Goal: Transaction & Acquisition: Purchase product/service

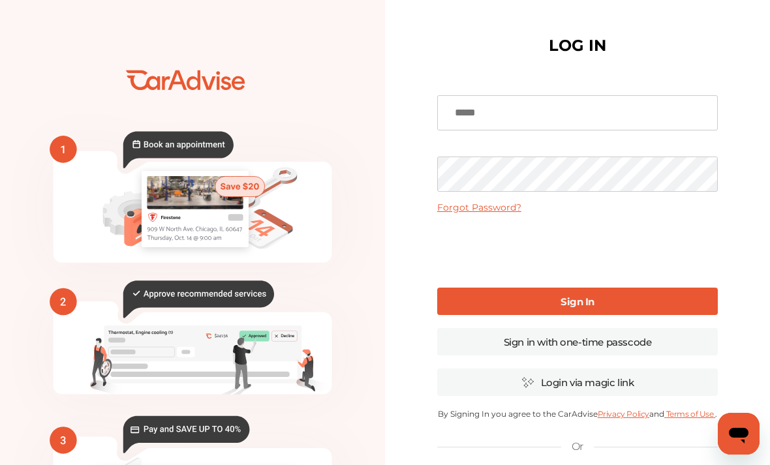
click at [491, 113] on input at bounding box center [577, 112] width 280 height 35
type input "**********"
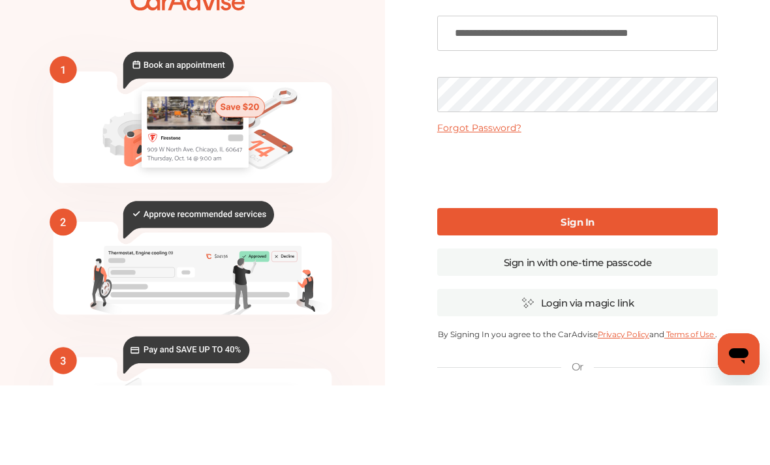
scroll to position [80, 0]
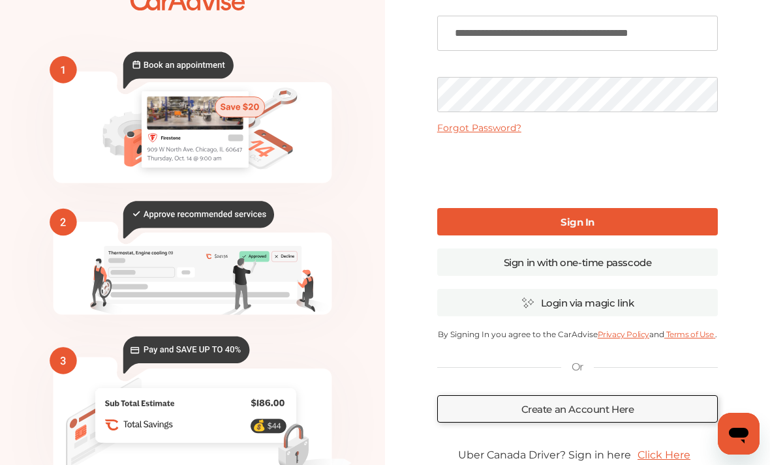
click at [608, 224] on link "Sign In" at bounding box center [577, 221] width 280 height 27
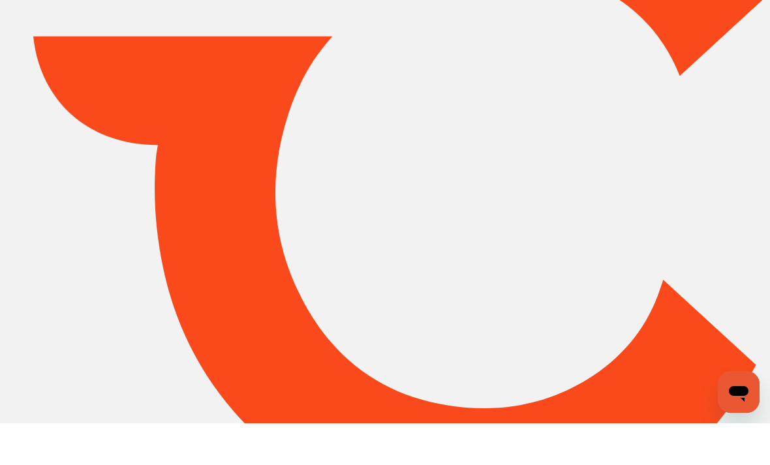
type input "*****"
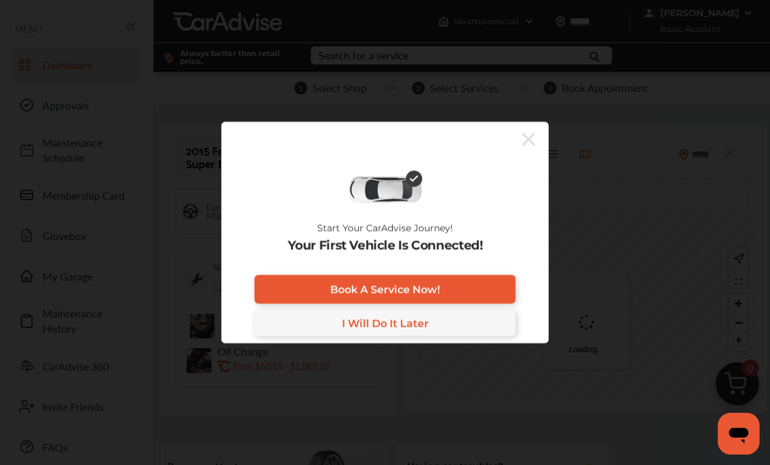
click at [277, 334] on link "I Will Do It Later" at bounding box center [384, 323] width 261 height 26
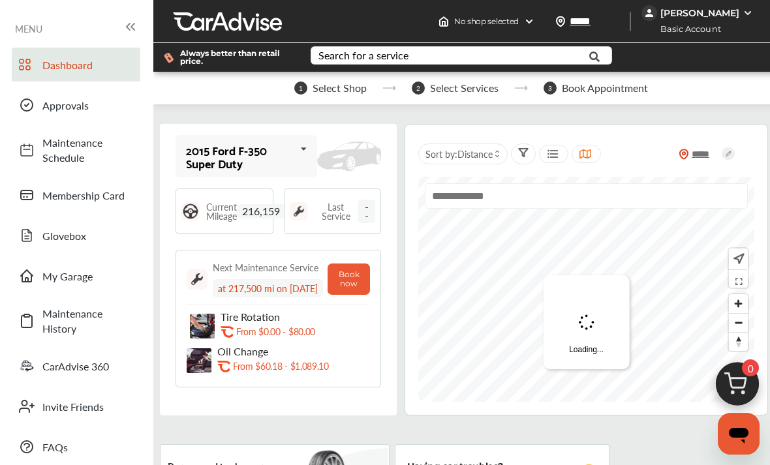
click at [315, 151] on icon at bounding box center [304, 149] width 22 height 28
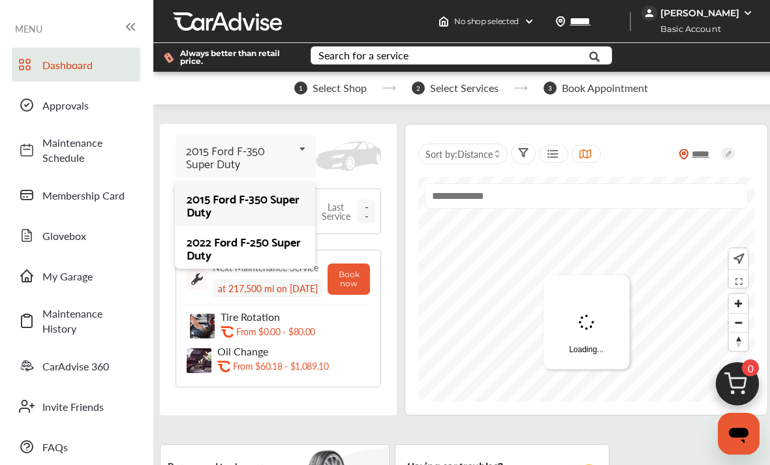
click at [238, 249] on div "2022 Ford F-250 Super Duty" at bounding box center [245, 248] width 116 height 26
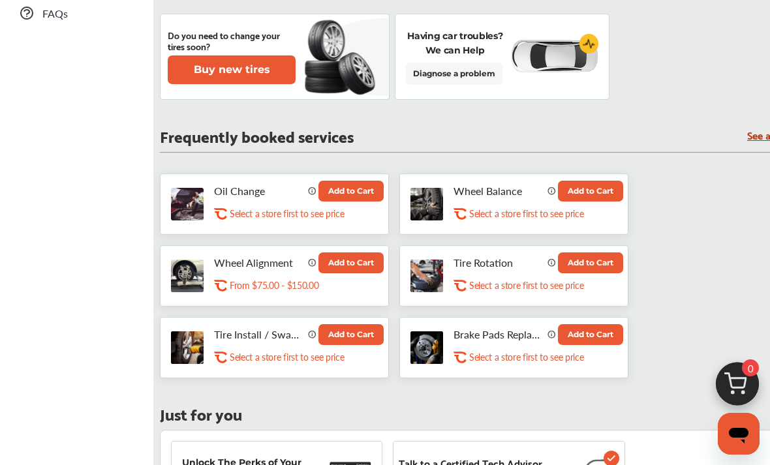
scroll to position [436, 0]
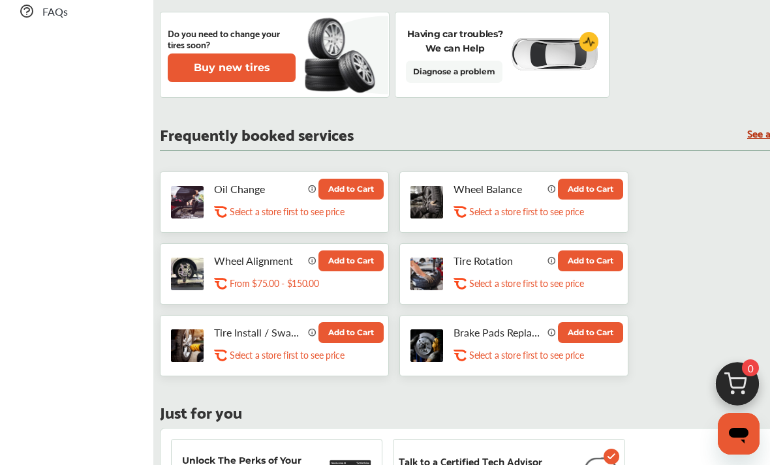
click at [585, 339] on button "Add to Cart" at bounding box center [590, 332] width 65 height 21
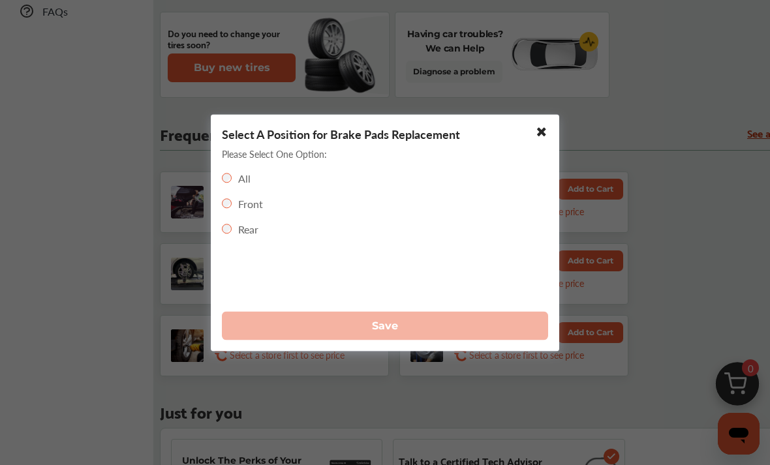
click at [231, 211] on div "Front" at bounding box center [242, 203] width 41 height 15
click at [235, 211] on div "Front" at bounding box center [242, 203] width 41 height 15
click at [224, 189] on div "Select A Position for Brake Pads Replacement Please Select One Option: All Fron…" at bounding box center [385, 232] width 348 height 237
click at [289, 349] on div "Select A Position for Brake Pads Replacement Please Select One Option: All Fron…" at bounding box center [385, 232] width 348 height 237
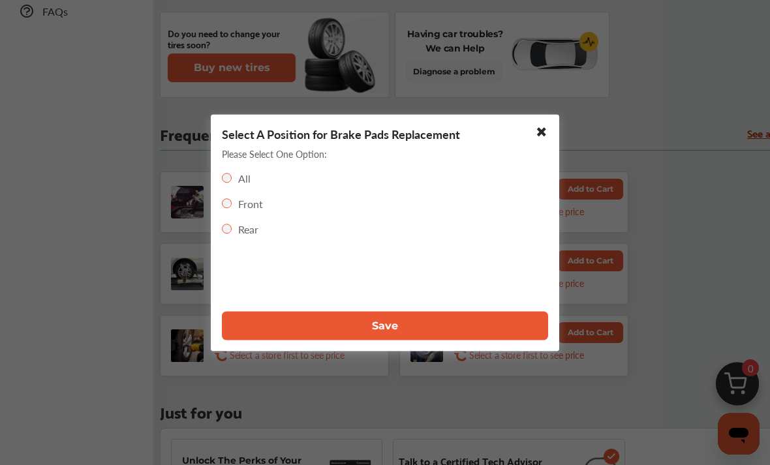
click at [312, 340] on button "Save" at bounding box center [385, 325] width 326 height 29
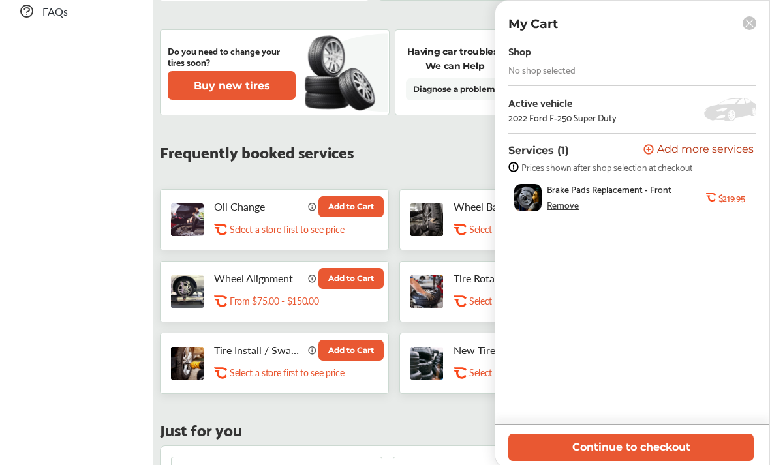
click at [738, 23] on div "My Cart" at bounding box center [632, 23] width 274 height 15
click at [747, 24] on rect at bounding box center [749, 23] width 14 height 14
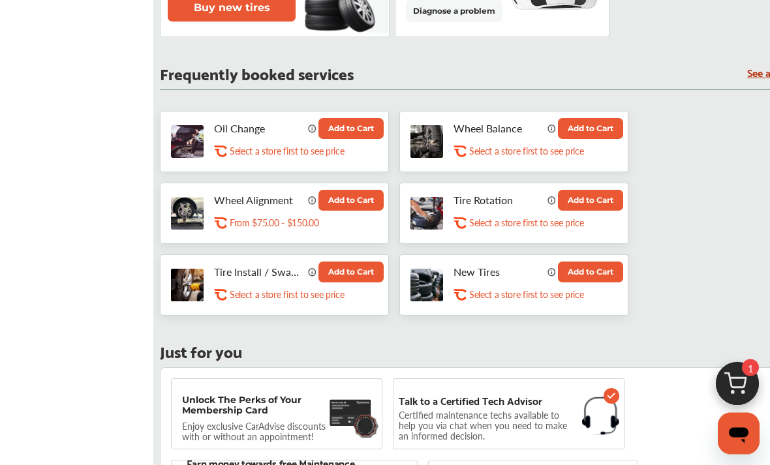
scroll to position [515, 0]
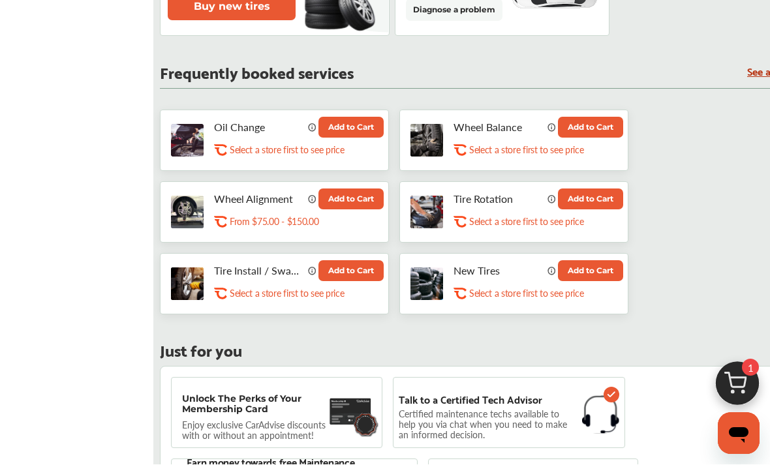
click at [743, 419] on img at bounding box center [737, 387] width 63 height 63
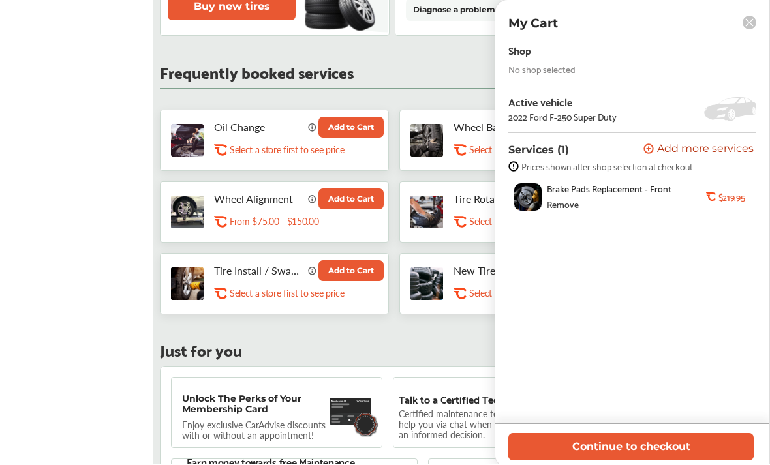
scroll to position [515, 0]
click at [560, 209] on div "Remove" at bounding box center [563, 205] width 32 height 10
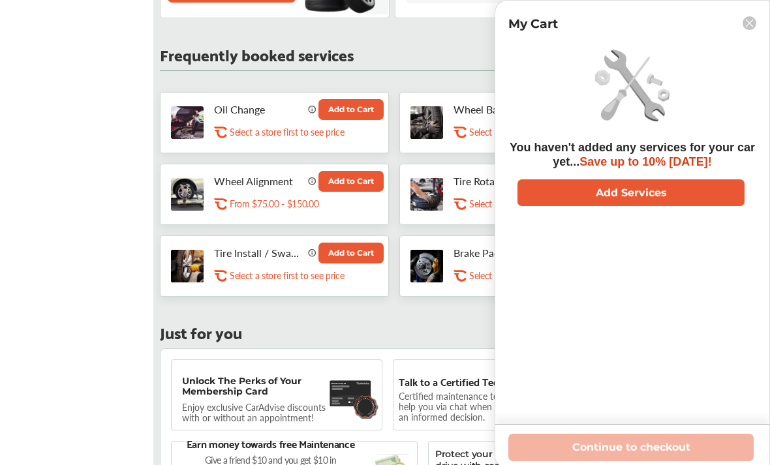
click at [227, 130] on icon at bounding box center [220, 129] width 13 height 4
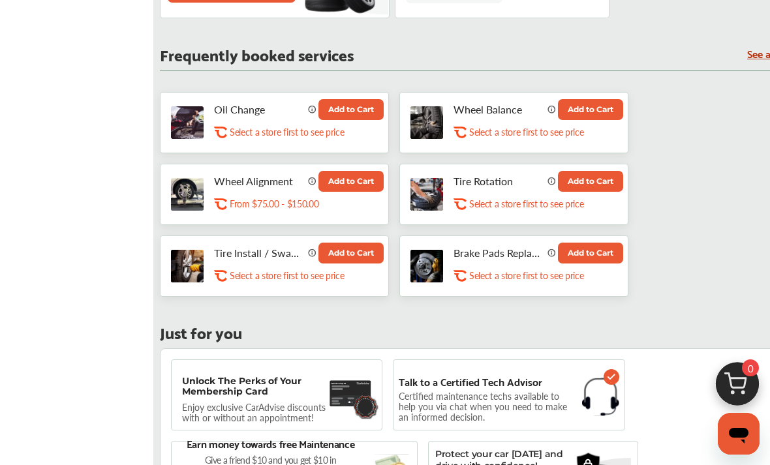
click at [586, 264] on button "Add to Cart" at bounding box center [590, 253] width 65 height 21
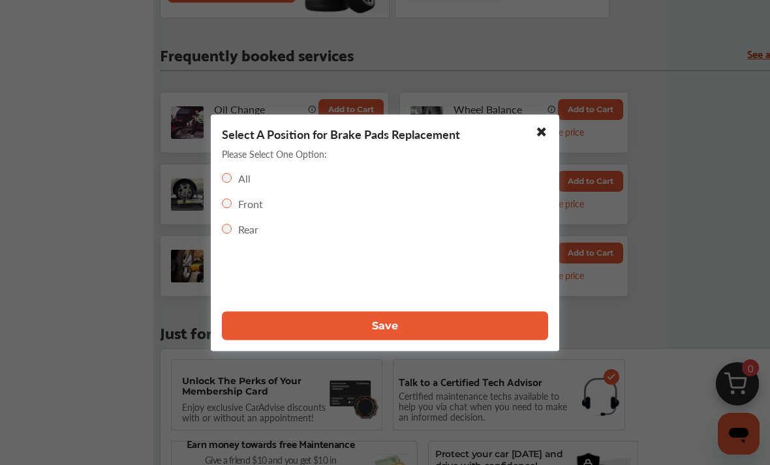
click at [412, 340] on button "Save" at bounding box center [385, 325] width 326 height 29
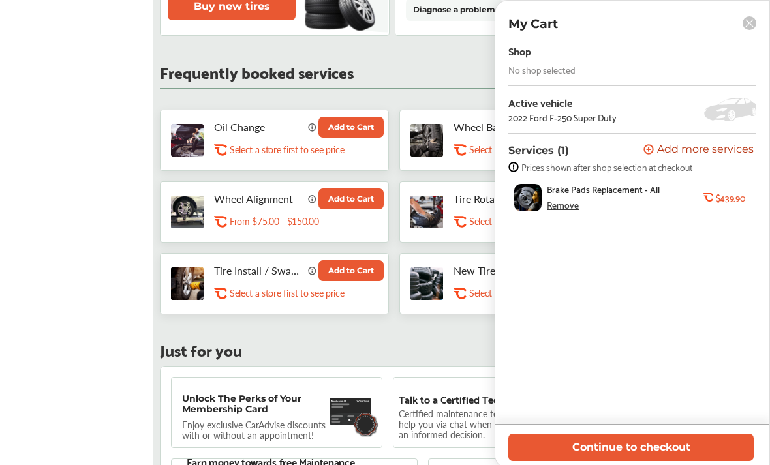
click at [637, 460] on button "Continue to checkout" at bounding box center [630, 447] width 245 height 27
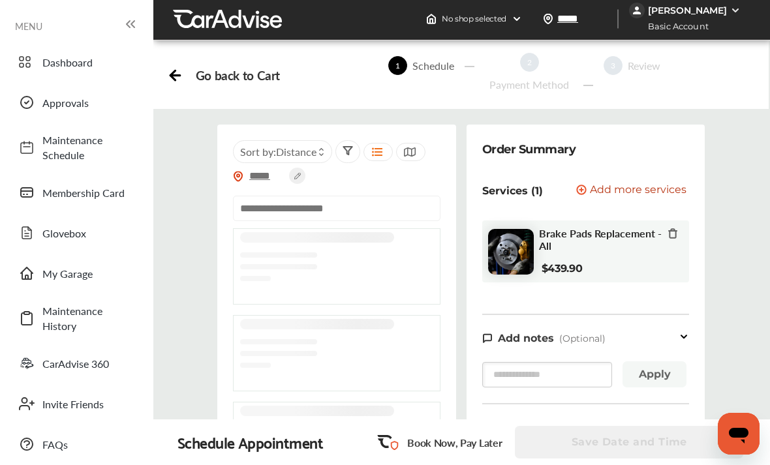
scroll to position [3, 0]
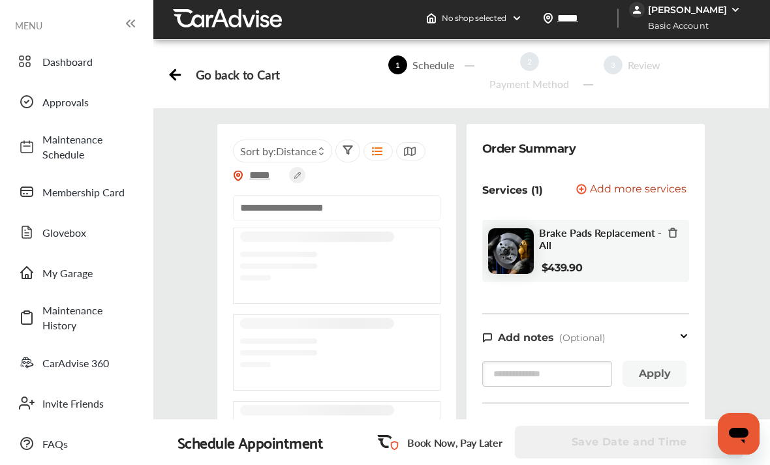
click at [255, 211] on input "text" at bounding box center [336, 207] width 207 height 25
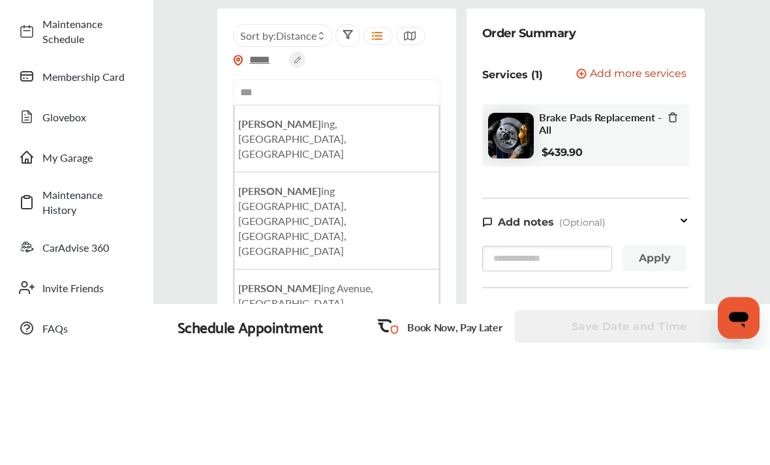
click at [249, 232] on b "[PERSON_NAME]" at bounding box center [279, 239] width 83 height 15
type input "**********"
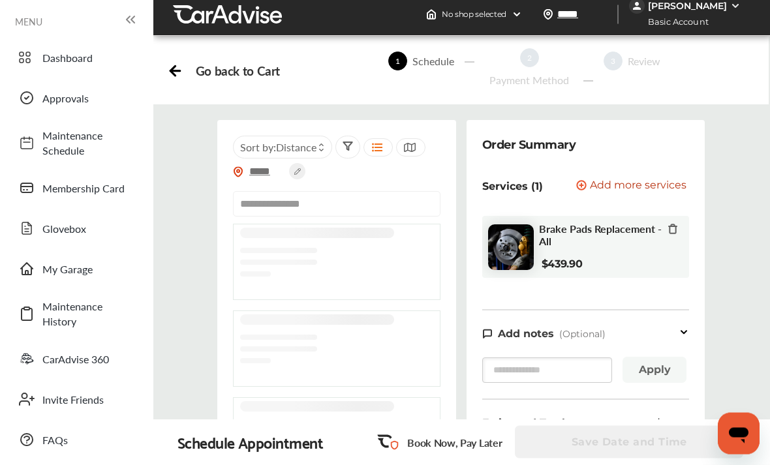
scroll to position [8, 0]
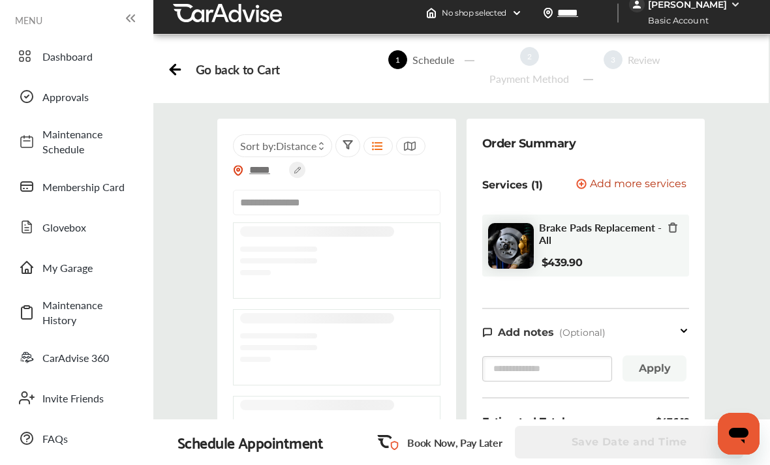
click at [238, 174] on img at bounding box center [238, 170] width 10 height 11
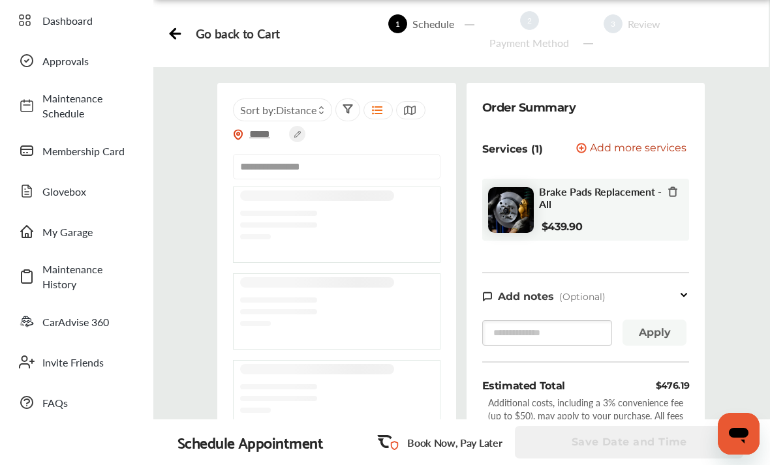
scroll to position [0, 0]
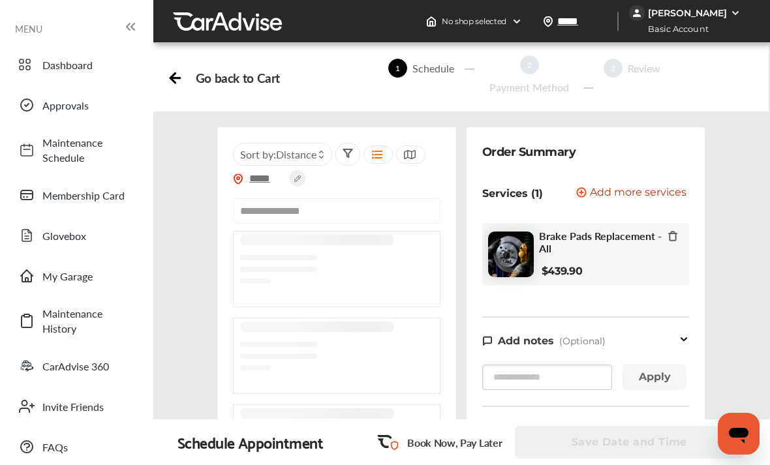
click at [737, 10] on img at bounding box center [735, 13] width 10 height 10
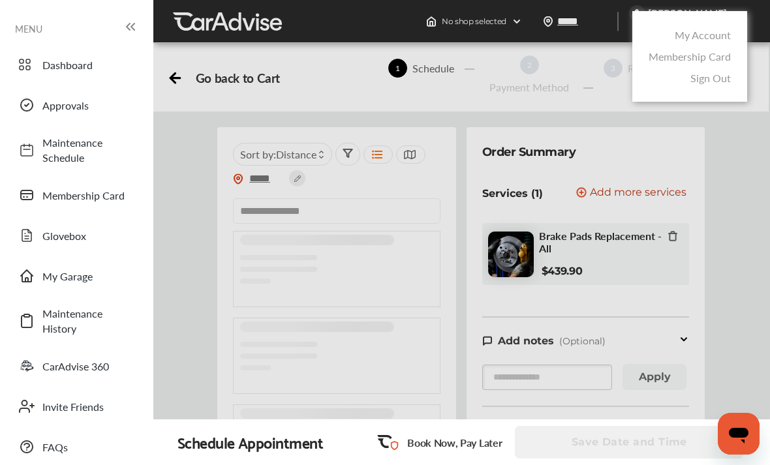
click at [742, 237] on div at bounding box center [385, 265] width 770 height 530
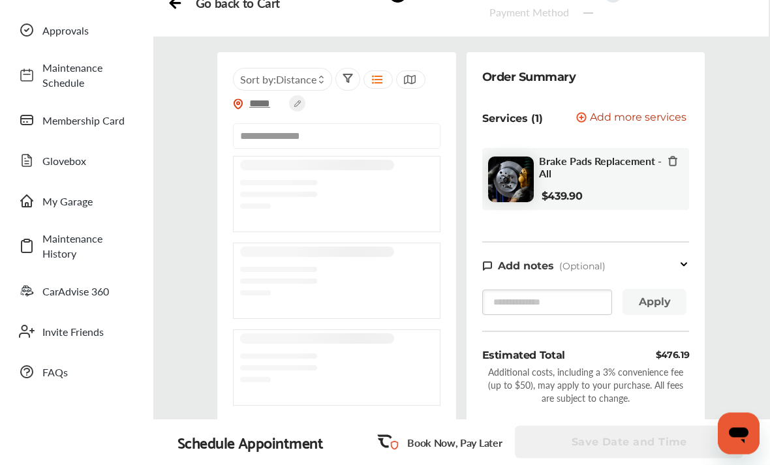
scroll to position [77, 0]
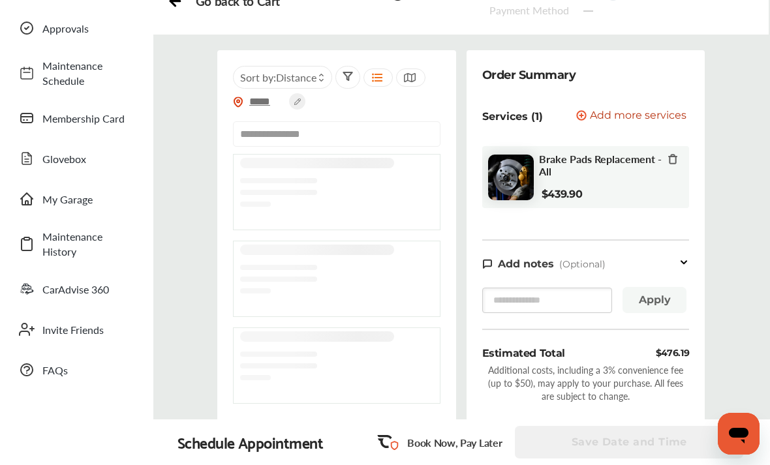
click at [412, 74] on icon at bounding box center [409, 77] width 12 height 10
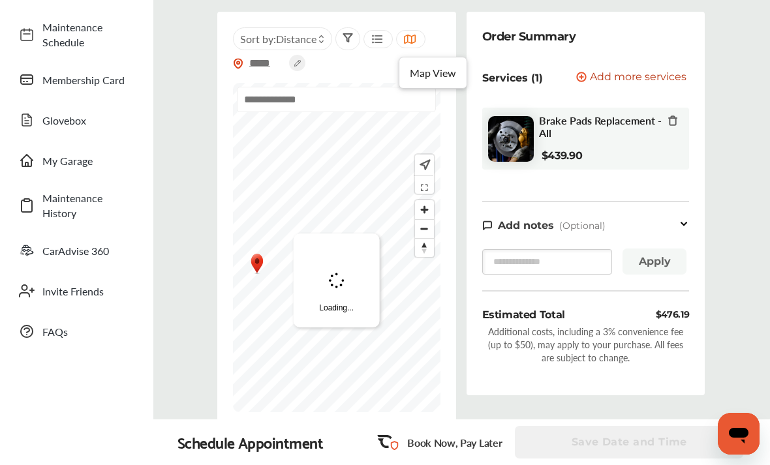
scroll to position [0, 0]
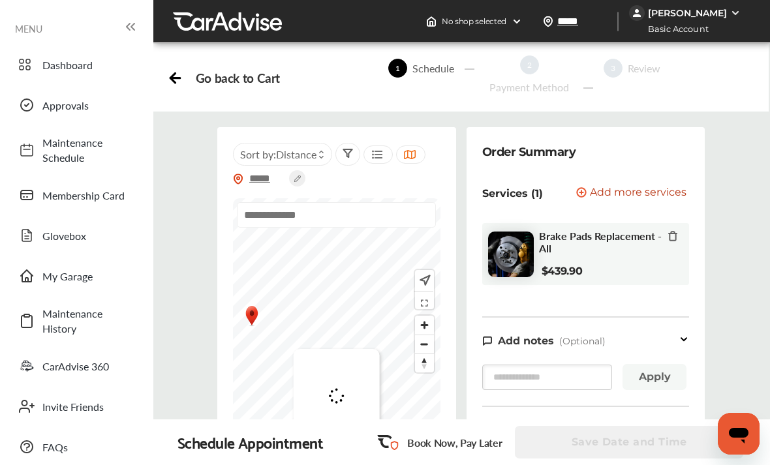
click at [293, 183] on circle at bounding box center [297, 178] width 16 height 16
click at [320, 172] on icon at bounding box center [320, 178] width 16 height 16
click at [249, 216] on input "text" at bounding box center [336, 214] width 199 height 25
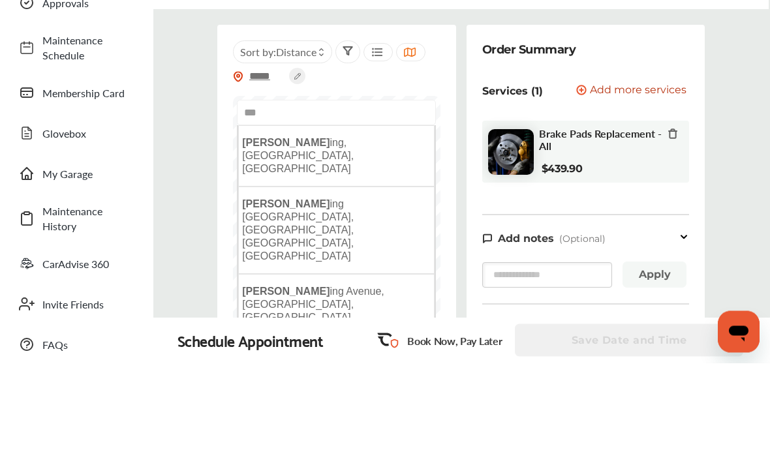
click at [266, 239] on span "[PERSON_NAME] ing, [GEOGRAPHIC_DATA], [GEOGRAPHIC_DATA]" at bounding box center [298, 257] width 112 height 37
type input "**********"
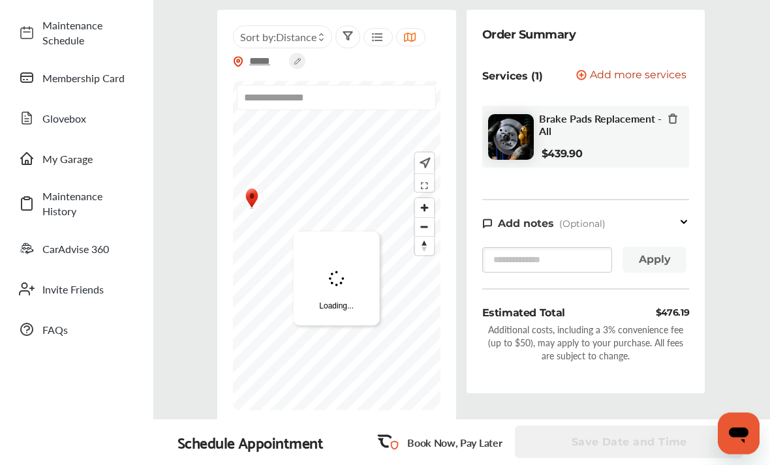
scroll to position [112, 0]
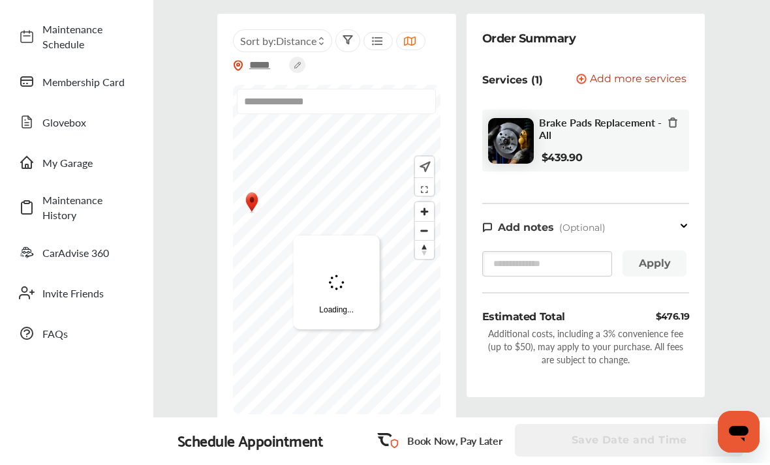
click at [58, 207] on span "Maintenance History" at bounding box center [87, 209] width 91 height 30
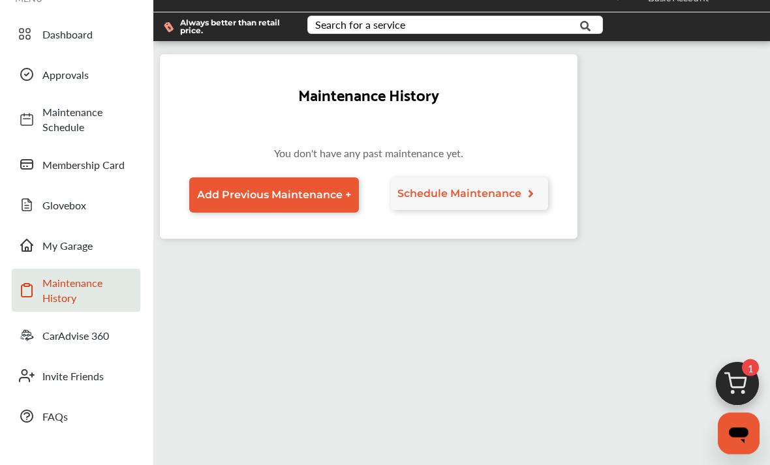
scroll to position [31, 0]
click at [483, 210] on link "Schedule Maintenance" at bounding box center [470, 193] width 158 height 33
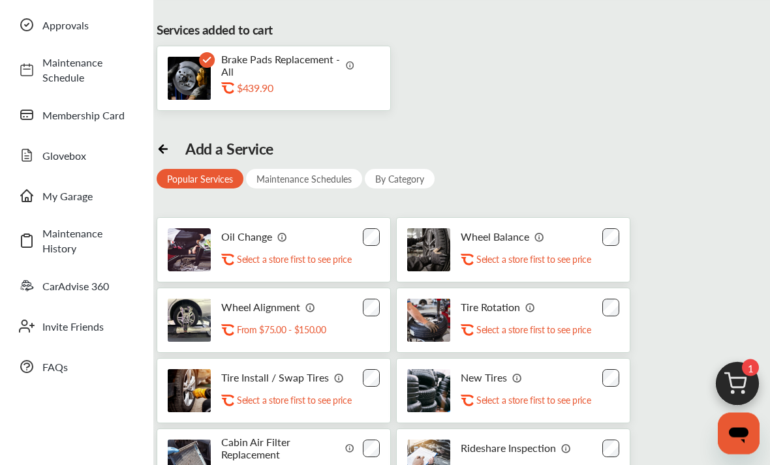
scroll to position [78, 0]
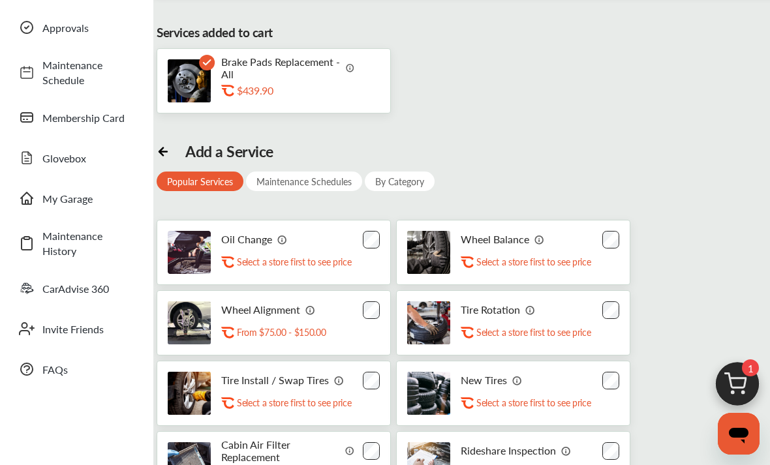
click at [289, 78] on p "Brake Pads Replacement - All" at bounding box center [280, 67] width 119 height 25
click at [219, 70] on div "Brake Pads Replacement - All .st0{fill:#FA4A1C;} $439.90" at bounding box center [268, 80] width 200 height 43
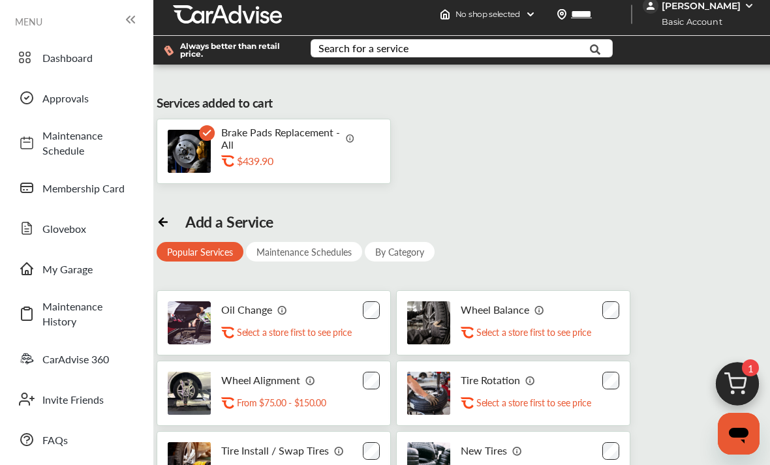
scroll to position [0, 0]
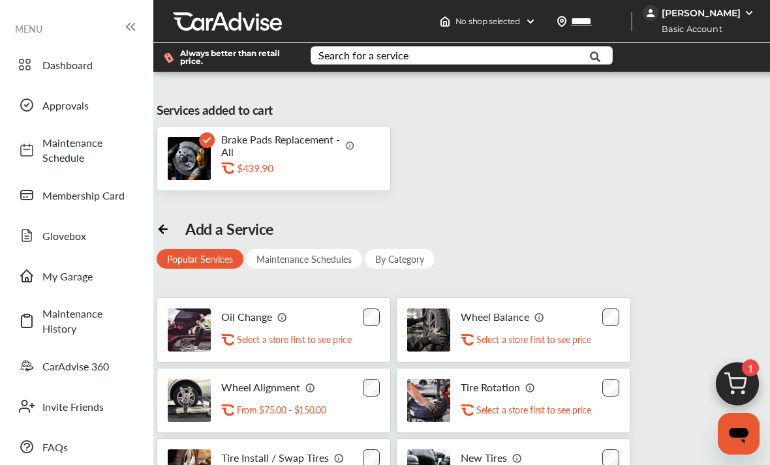
click at [65, 162] on span "Maintenance Schedule" at bounding box center [87, 150] width 91 height 30
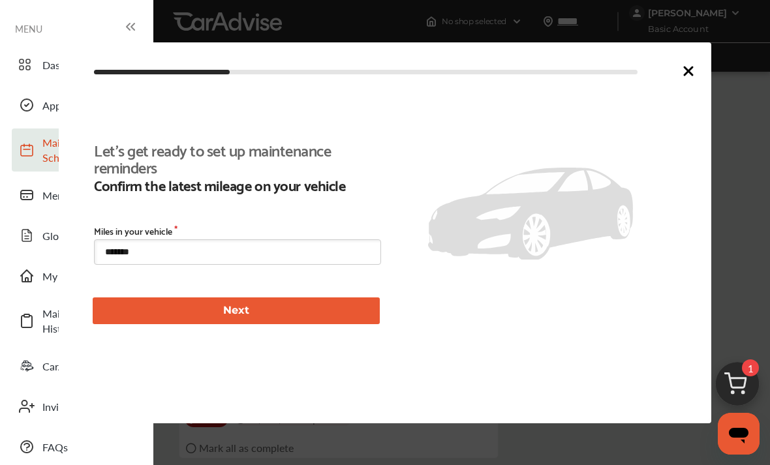
click at [689, 69] on icon at bounding box center [688, 71] width 8 height 8
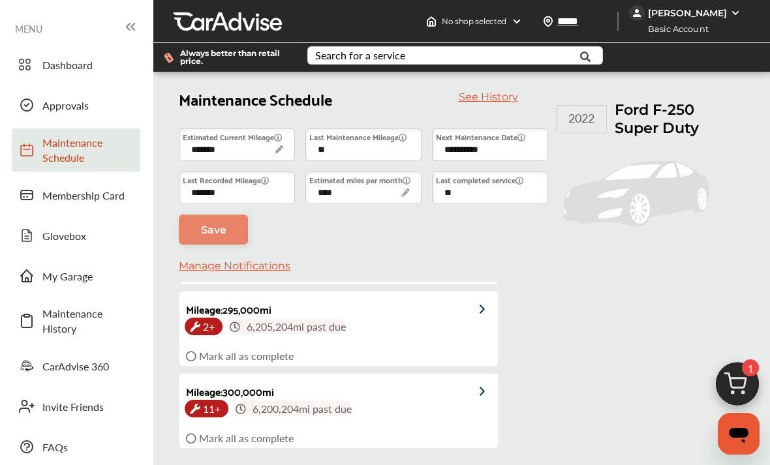
click at [52, 147] on span "Maintenance Schedule" at bounding box center [87, 150] width 91 height 30
click at [61, 96] on link "Approvals" at bounding box center [76, 105] width 128 height 34
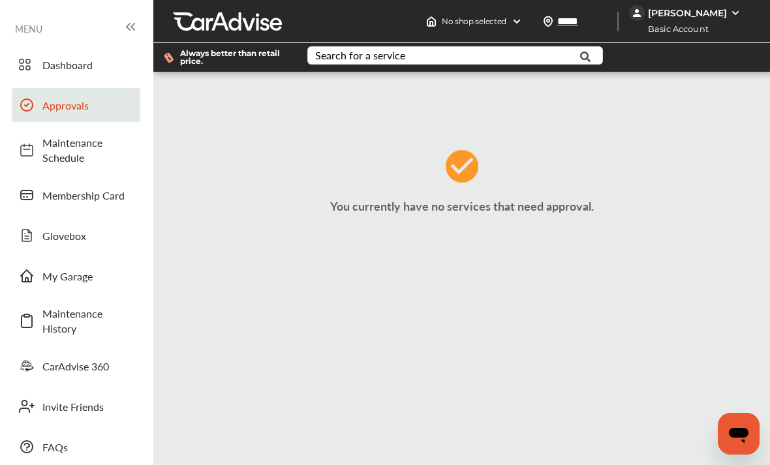
click at [23, 63] on icon at bounding box center [25, 65] width 12 height 16
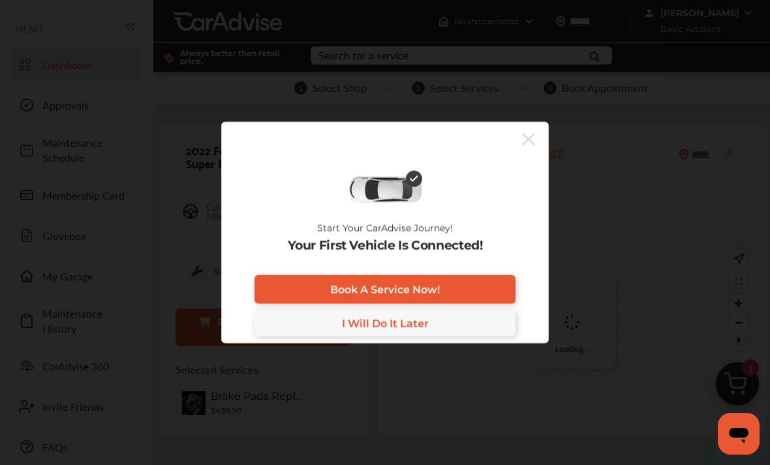
click at [534, 147] on icon at bounding box center [528, 138] width 13 height 21
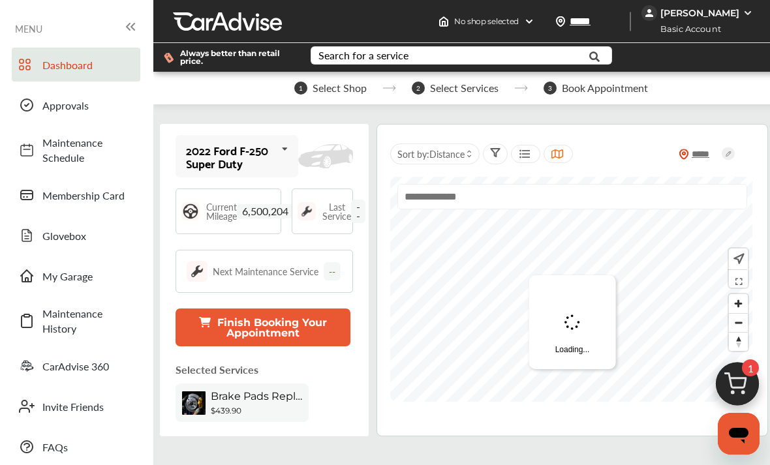
click at [207, 325] on icon at bounding box center [205, 322] width 12 height 10
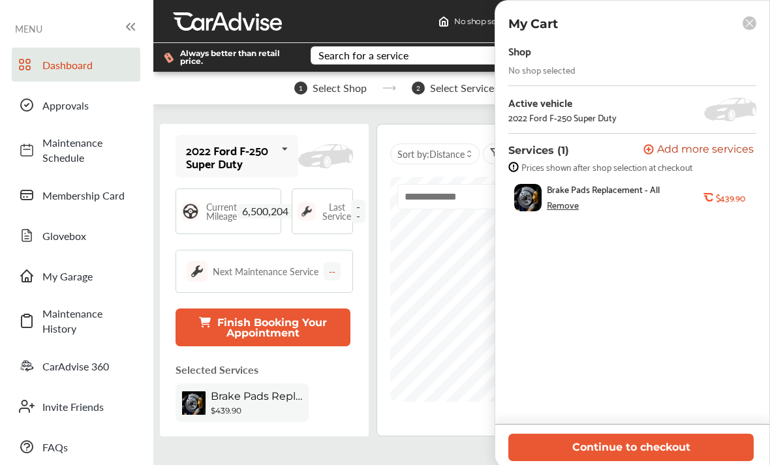
click at [656, 447] on button "Continue to checkout" at bounding box center [630, 447] width 245 height 27
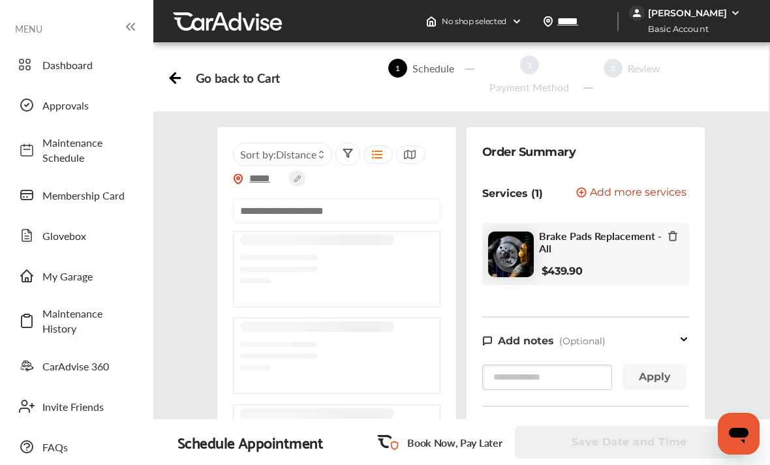
click at [256, 216] on input "text" at bounding box center [336, 210] width 207 height 25
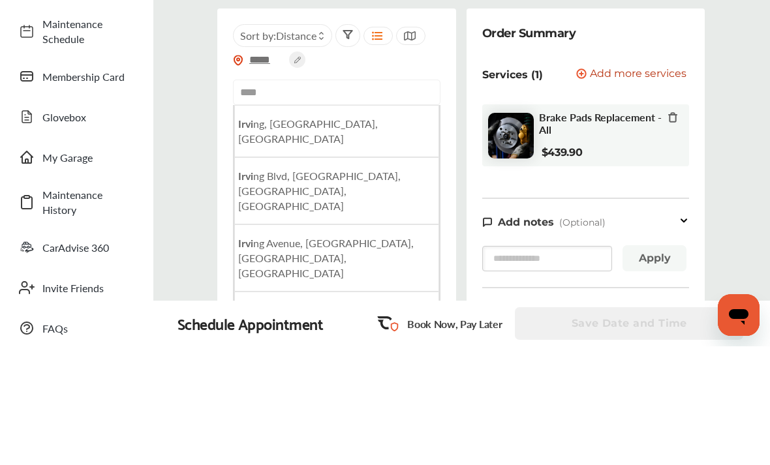
click at [244, 235] on b "Irvi" at bounding box center [245, 242] width 15 height 15
type input "**********"
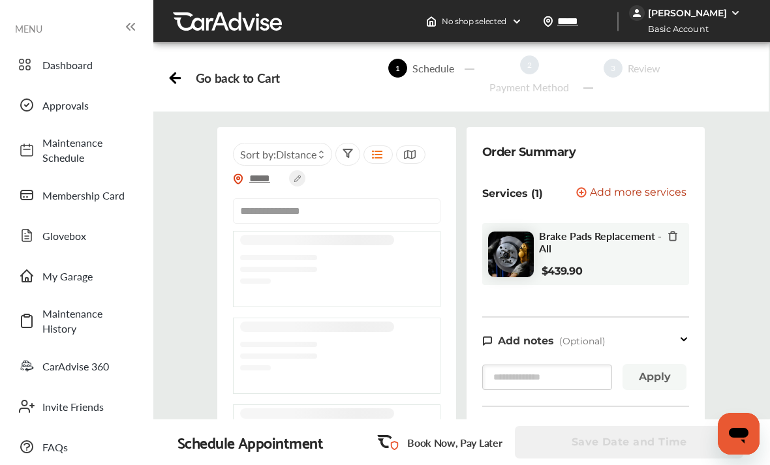
click at [312, 213] on input "**********" at bounding box center [336, 210] width 207 height 25
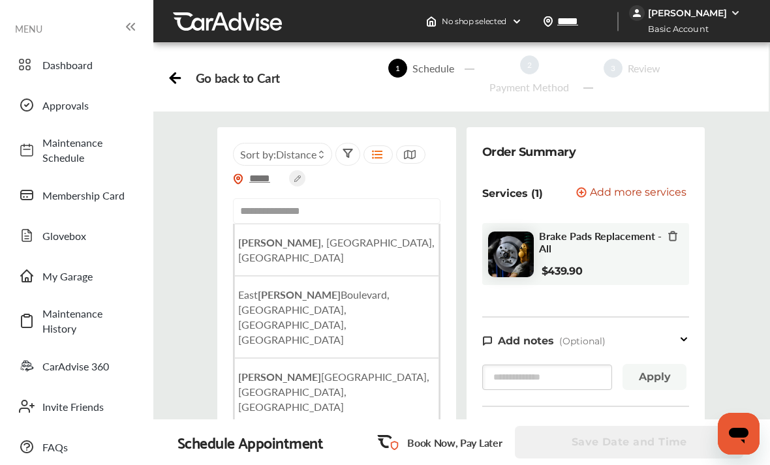
click at [256, 249] on b "[PERSON_NAME]" at bounding box center [279, 242] width 83 height 15
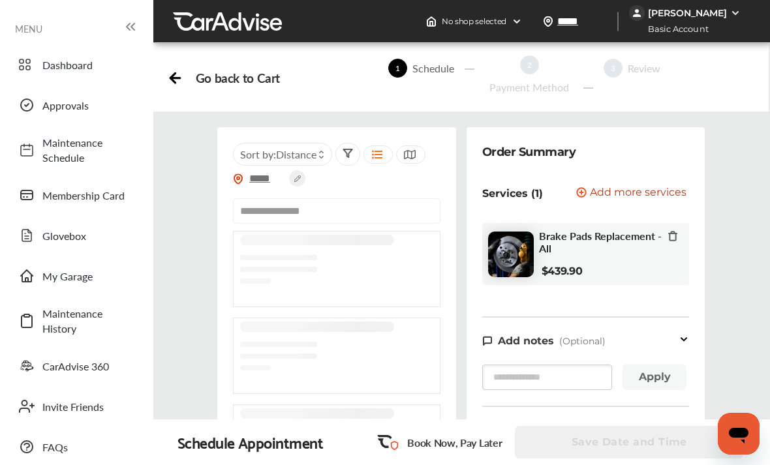
click at [380, 160] on icon at bounding box center [376, 154] width 12 height 10
click at [377, 160] on icon at bounding box center [376, 154] width 12 height 10
click at [373, 123] on div "**********" at bounding box center [460, 298] width 615 height 509
click at [378, 158] on icon at bounding box center [376, 154] width 12 height 10
click at [301, 182] on circle at bounding box center [297, 178] width 16 height 16
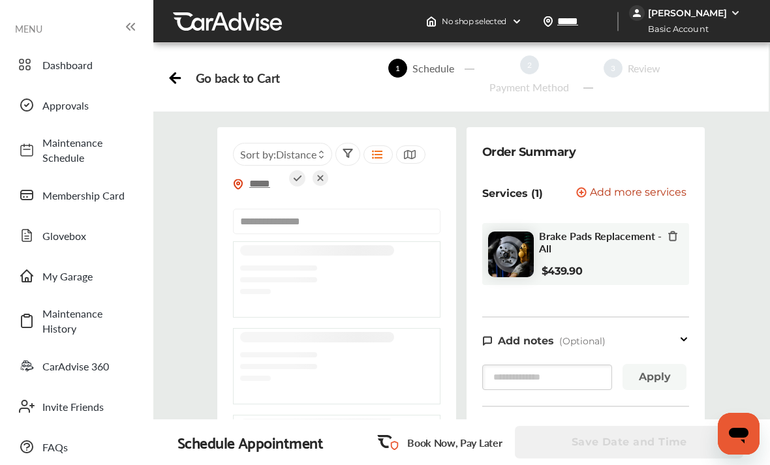
click at [321, 175] on icon at bounding box center [320, 178] width 16 height 16
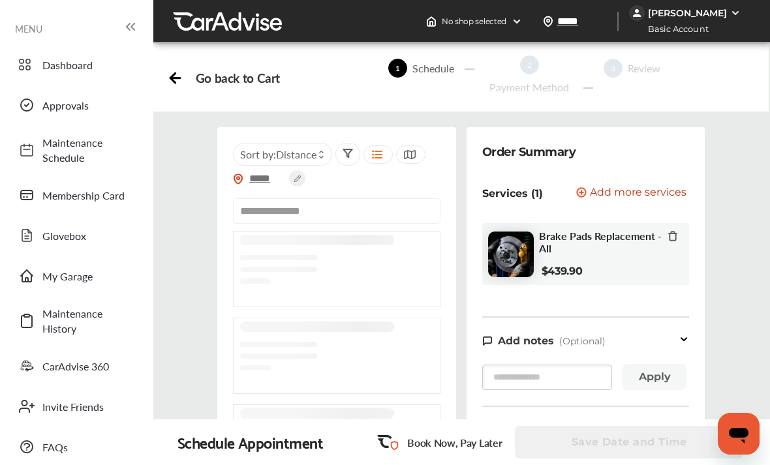
click at [322, 151] on icon at bounding box center [321, 151] width 6 height 5
click at [305, 208] on span "Distance" at bounding box center [307, 210] width 35 height 11
click at [414, 151] on icon at bounding box center [409, 154] width 12 height 10
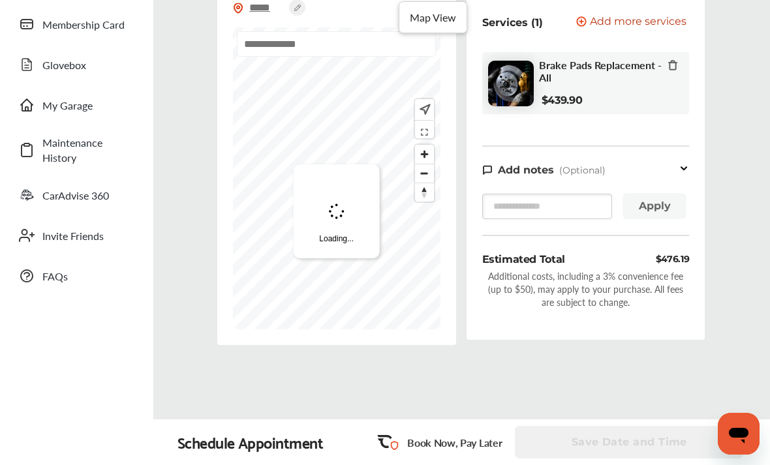
scroll to position [184, 0]
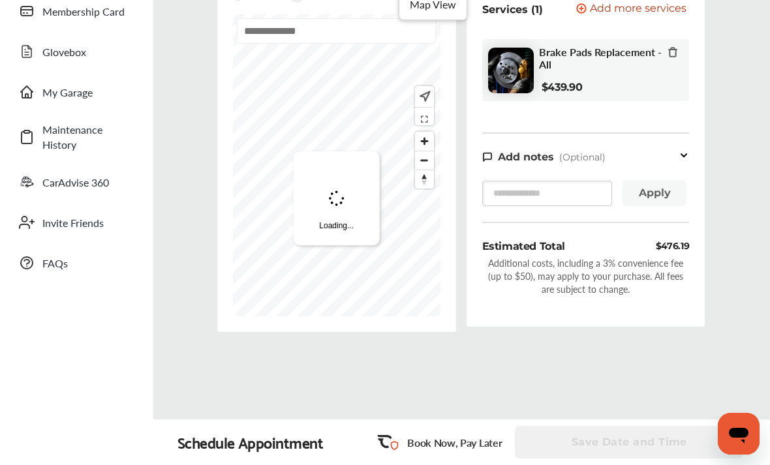
click at [47, 316] on ul "Dashboard Approvals Maintenance Schedule Membership Card Glovebox My Garage Mai…" at bounding box center [77, 172] width 140 height 630
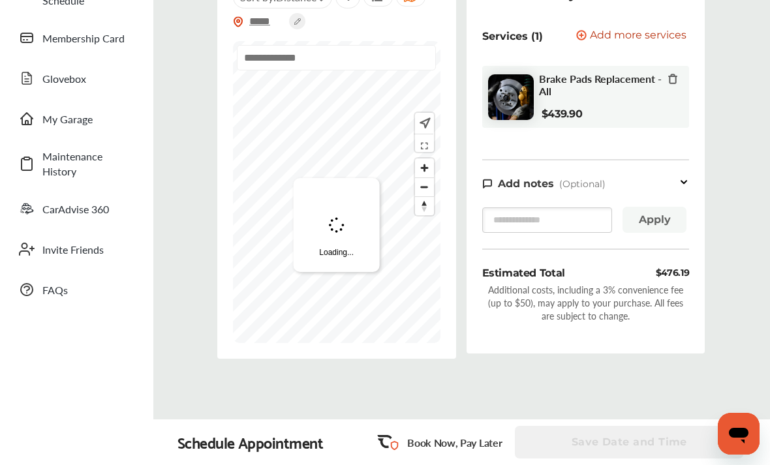
scroll to position [0, 0]
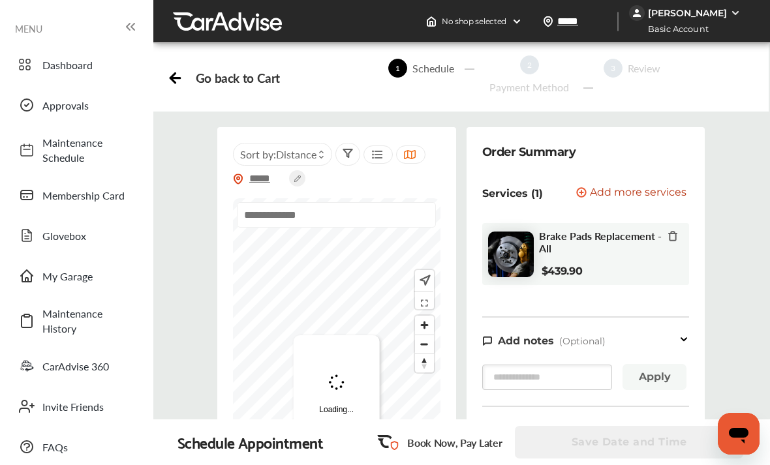
click at [556, 23] on input "*****" at bounding box center [586, 21] width 60 height 14
click at [536, 21] on div "*****" at bounding box center [571, 21] width 70 height 26
click at [556, 14] on input "*****" at bounding box center [586, 21] width 60 height 14
type input "*"
click at [536, 18] on div at bounding box center [571, 21] width 70 height 26
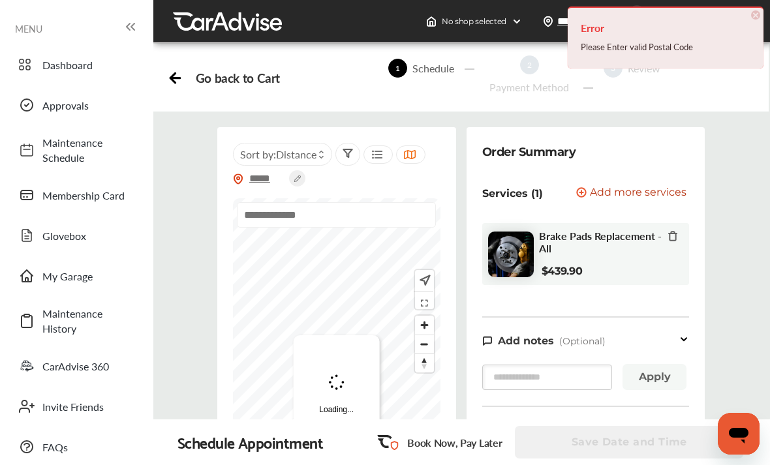
click at [669, 19] on h4 "Error" at bounding box center [666, 28] width 170 height 21
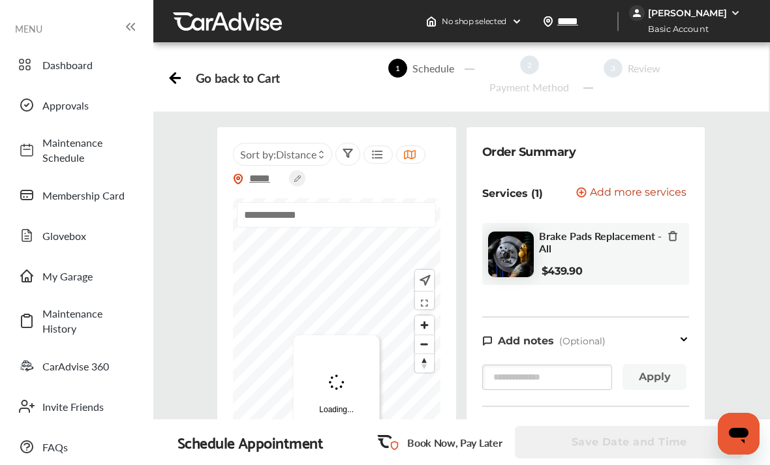
click at [556, 24] on input "*****" at bounding box center [586, 21] width 60 height 14
click at [297, 213] on input "text" at bounding box center [336, 214] width 199 height 25
type input "*****"
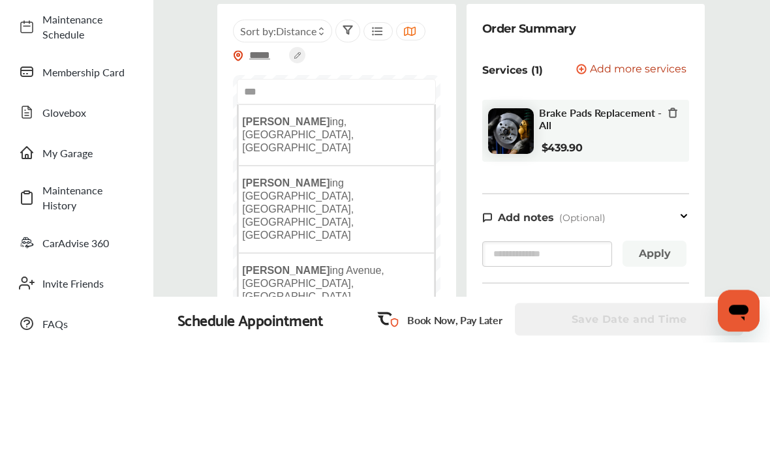
click at [257, 239] on span "[PERSON_NAME] ing, [GEOGRAPHIC_DATA], [GEOGRAPHIC_DATA]" at bounding box center [298, 257] width 112 height 37
type input "**********"
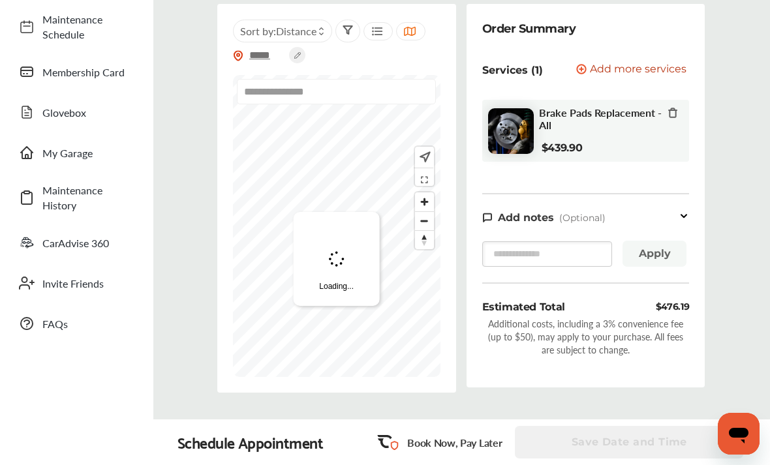
click at [347, 31] on icon at bounding box center [347, 30] width 10 height 10
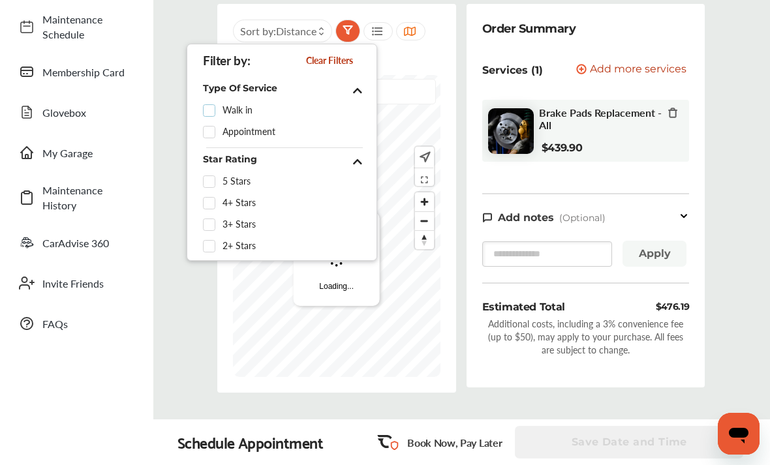
click at [211, 105] on label at bounding box center [213, 105] width 20 height 0
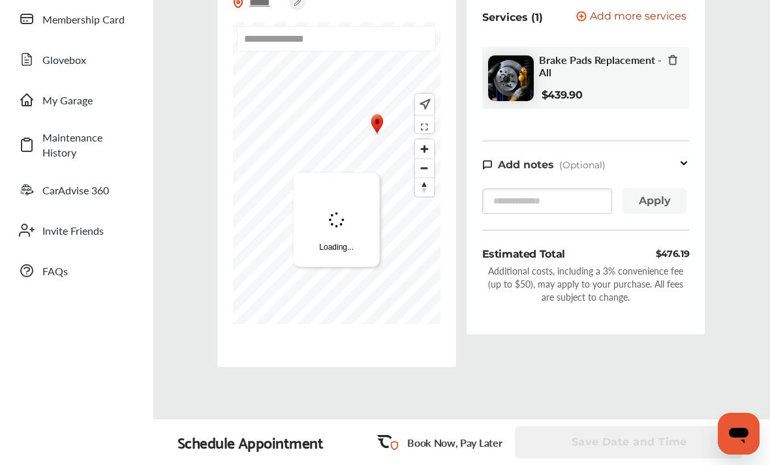
scroll to position [174, 0]
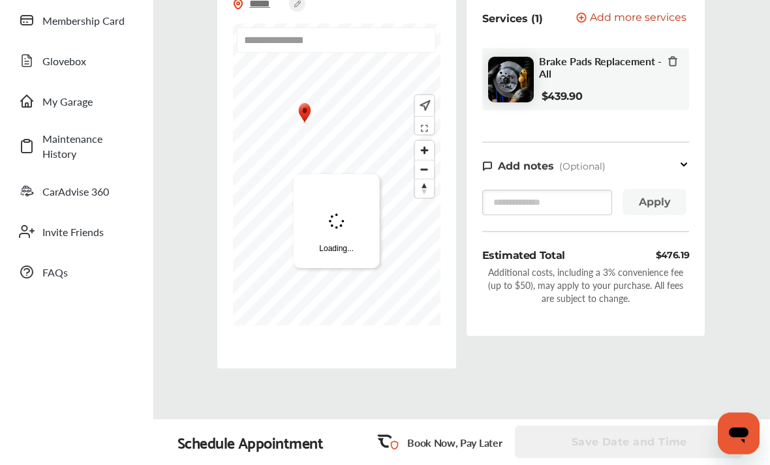
click at [305, 106] on img "Map marker" at bounding box center [305, 113] width 16 height 23
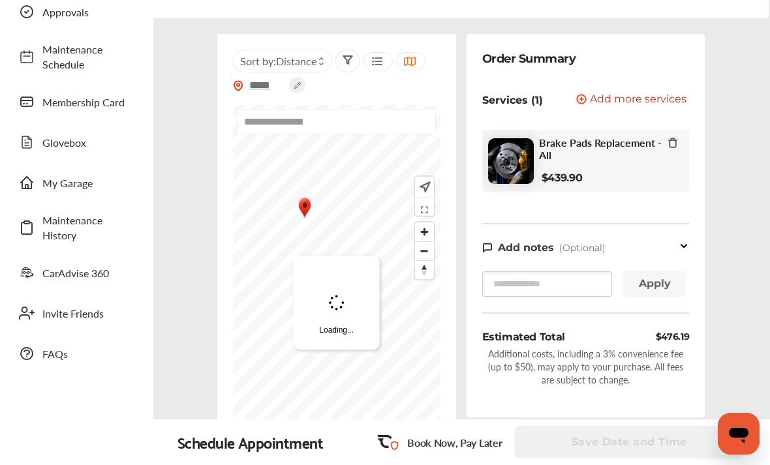
scroll to position [0, 0]
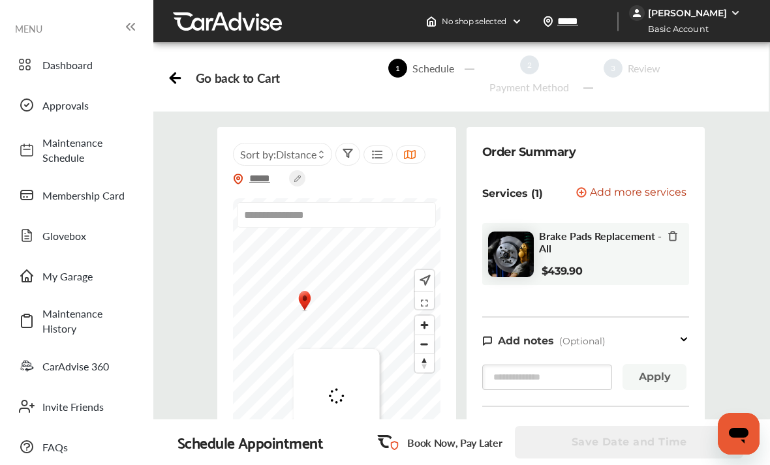
click at [735, 12] on img at bounding box center [735, 13] width 10 height 10
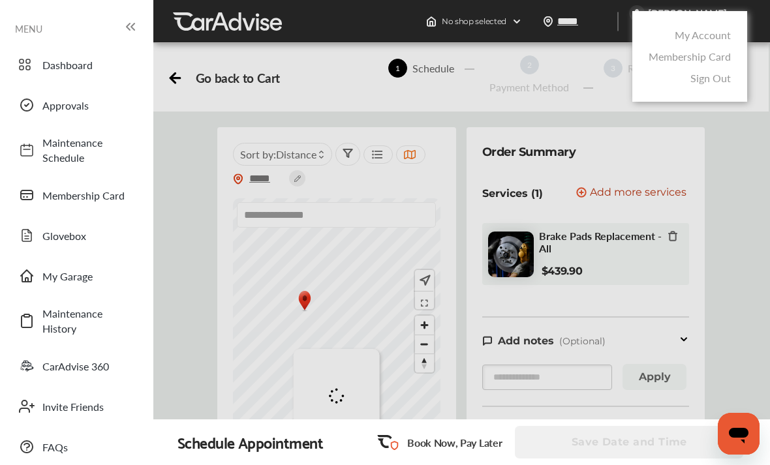
click at [759, 166] on div at bounding box center [385, 265] width 770 height 530
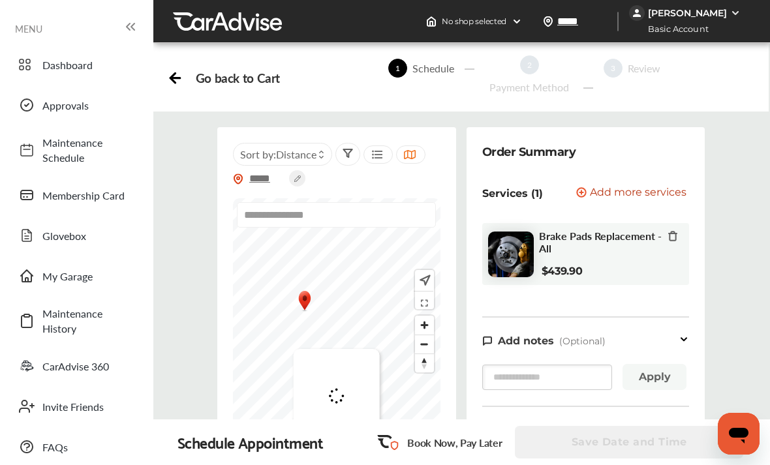
click at [44, 155] on span "Maintenance Schedule" at bounding box center [87, 150] width 91 height 30
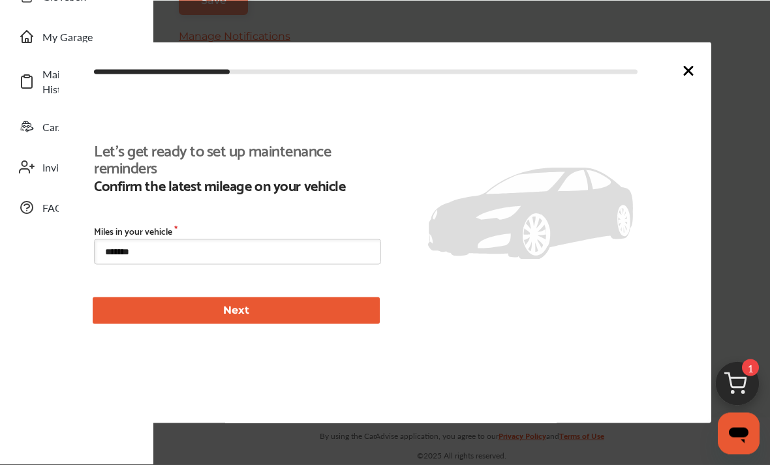
scroll to position [269, 0]
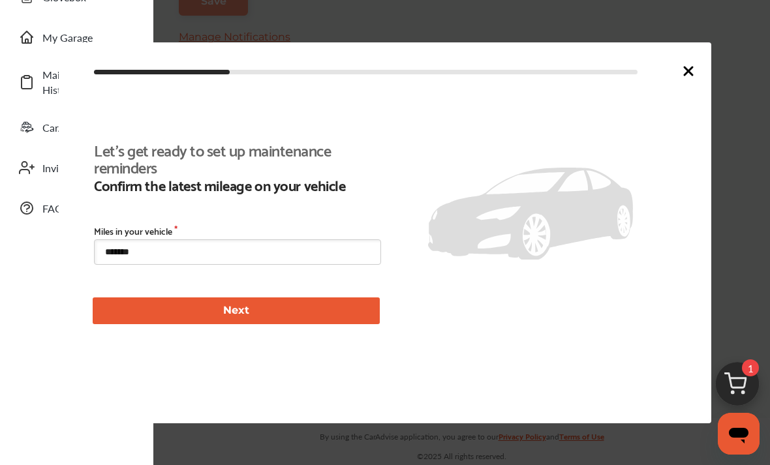
click at [22, 251] on ul "Dashboard Approvals Maintenance Schedule Membership Card Glovebox My Garage Mai…" at bounding box center [77, 123] width 140 height 643
click at [691, 64] on icon at bounding box center [688, 71] width 16 height 16
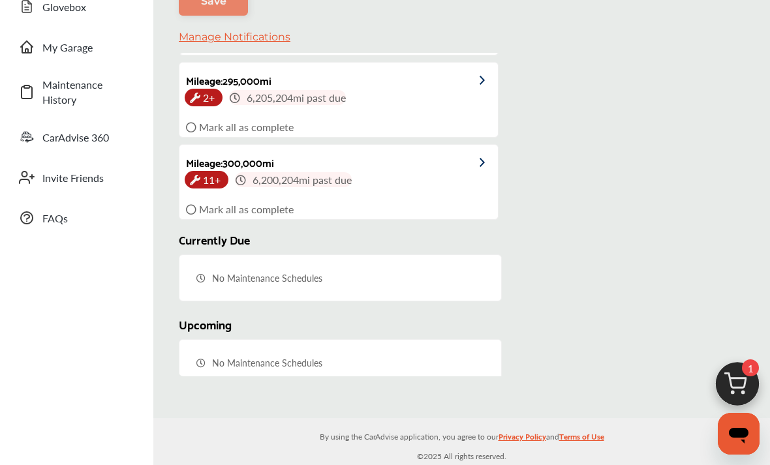
click at [93, 78] on link "Maintenance History" at bounding box center [76, 91] width 128 height 43
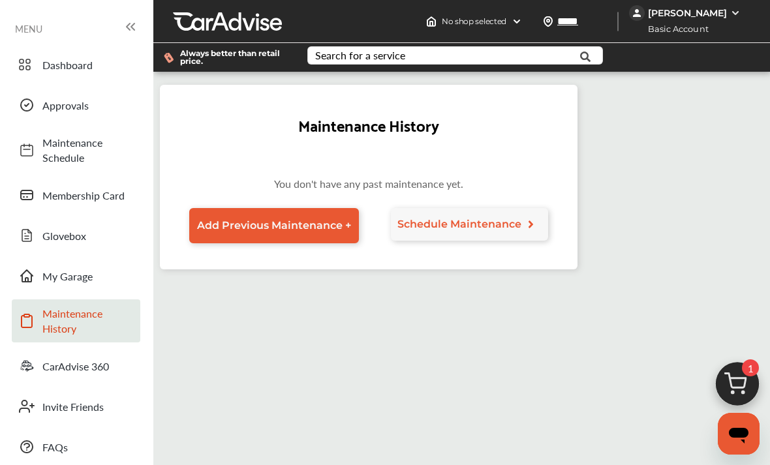
click at [24, 464] on html "My Account Dashboard Approvals Maintenance Schedule Membership Card Glovebox My…" at bounding box center [385, 232] width 770 height 465
click at [757, 427] on div "Open messaging window" at bounding box center [738, 433] width 39 height 39
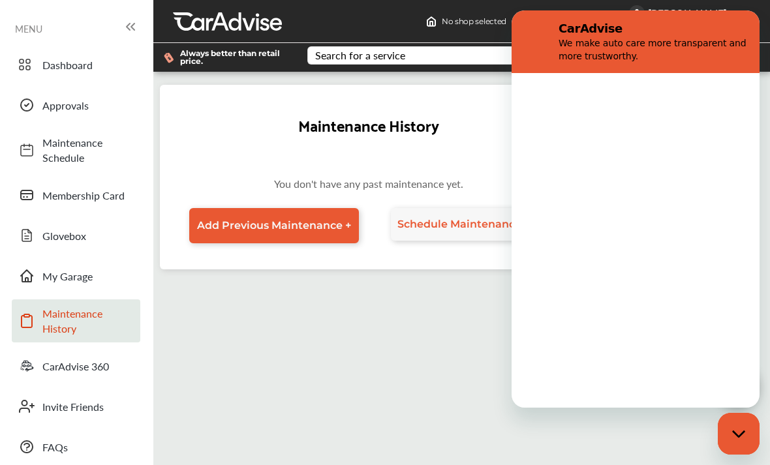
click at [78, 48] on link "Dashboard" at bounding box center [76, 65] width 128 height 34
